Goal: Task Accomplishment & Management: Manage account settings

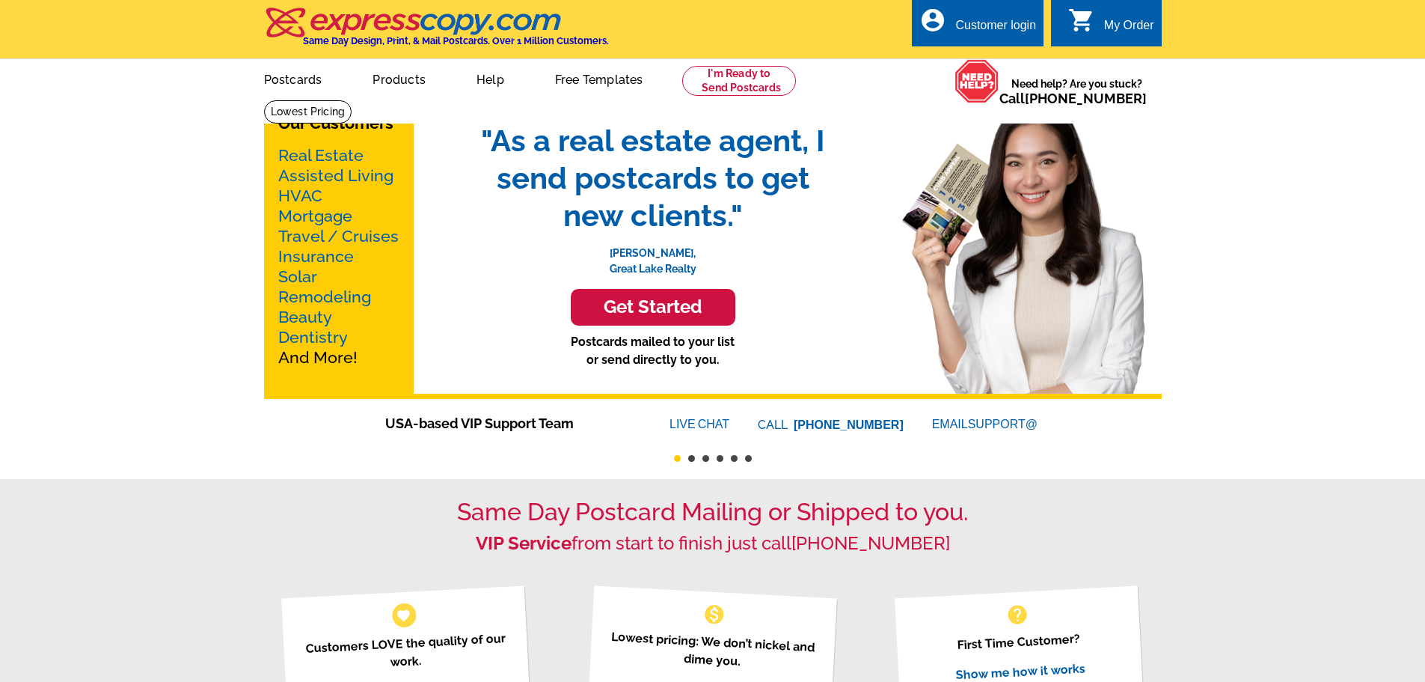
click at [997, 35] on div "Customer login" at bounding box center [995, 29] width 81 height 21
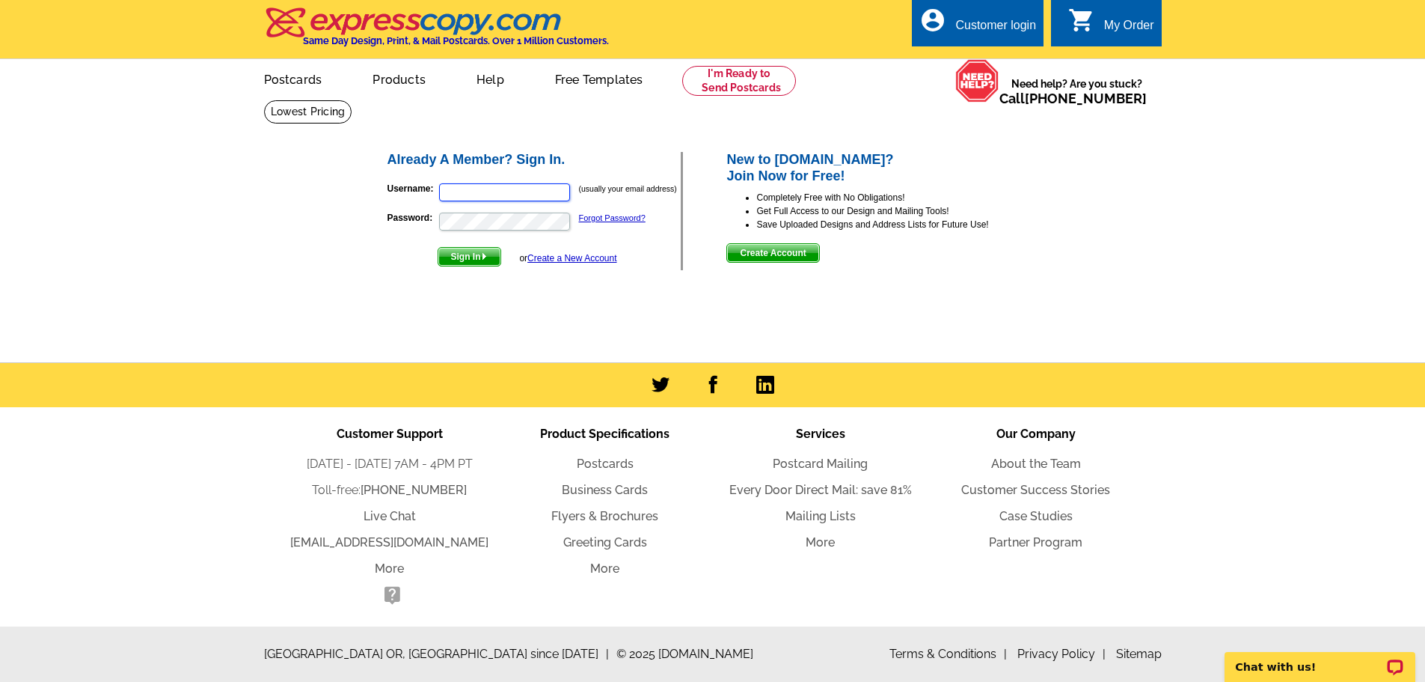
click at [524, 187] on input "Username:" at bounding box center [504, 192] width 131 height 18
type input "lisaspencerconsulting@gmail.com"
click at [462, 253] on span "Sign In" at bounding box center [469, 257] width 62 height 18
